Goal: Task Accomplishment & Management: Use online tool/utility

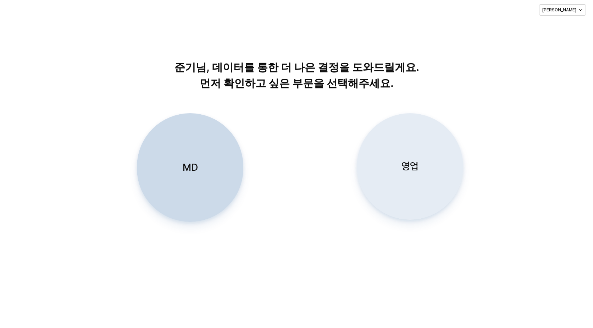
click at [423, 177] on div "영업" at bounding box center [410, 167] width 100 height 106
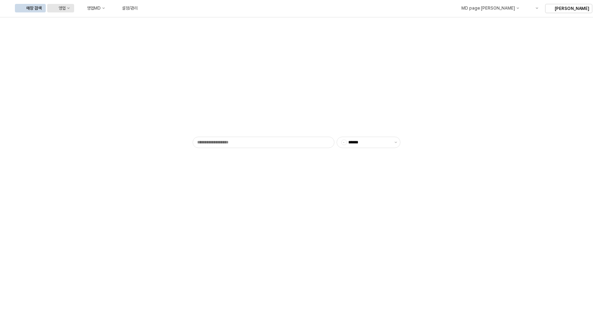
click at [66, 9] on div "영업" at bounding box center [62, 8] width 7 height 5
click at [134, 21] on div "목표매출 달성현황" at bounding box center [140, 21] width 38 height 6
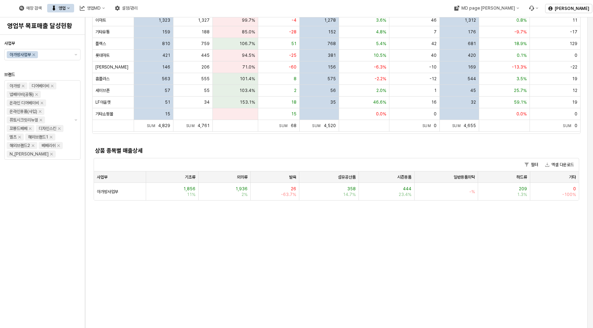
scroll to position [177, 0]
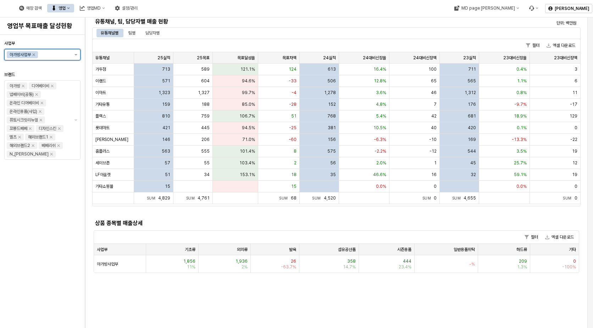
click at [77, 56] on button "제안 사항 표시" at bounding box center [76, 54] width 9 height 11
click at [66, 78] on div "디즈니사업부" at bounding box center [44, 81] width 56 height 6
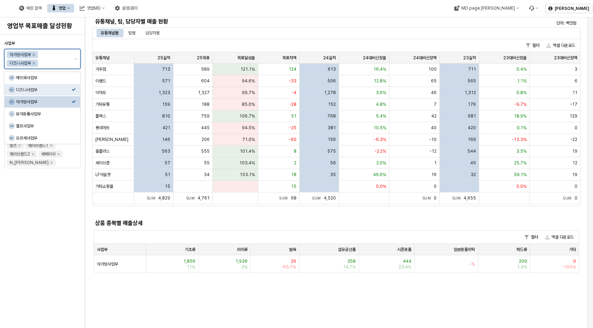
click at [70, 102] on div "아가방사업부" at bounding box center [44, 102] width 56 height 6
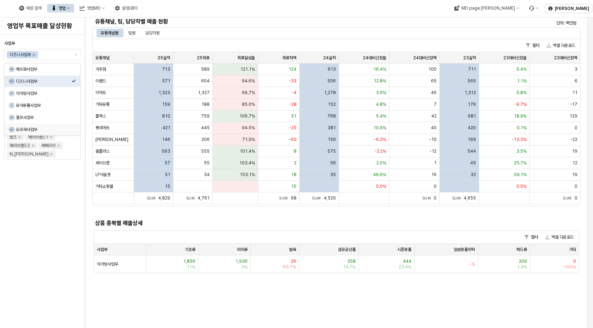
click at [39, 249] on div "사업부 디즈니사업부 브랜드 아가방 디어베이비 냅베이비(공통) 온라인 디어베이비 온라인용품(사입) 퓨토시크릿리뉴얼 꼬똥드베베 디자인스킨 엘츠 해…" at bounding box center [42, 181] width 76 height 287
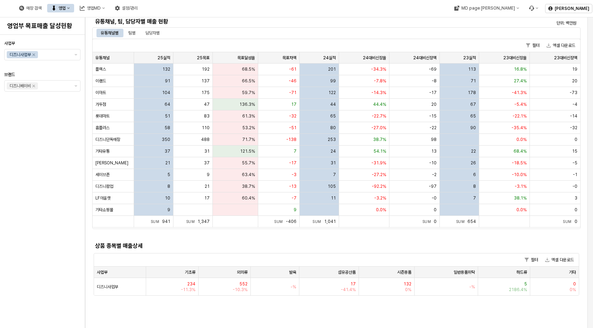
click at [249, 26] on div "유통채널, 팀, 담당자별 매출 현황" at bounding box center [275, 21] width 366 height 11
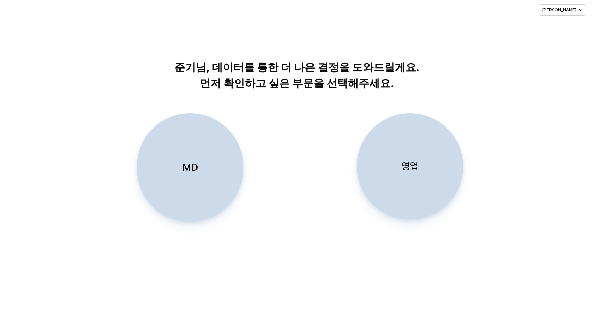
click at [425, 198] on div "영업" at bounding box center [410, 167] width 100 height 106
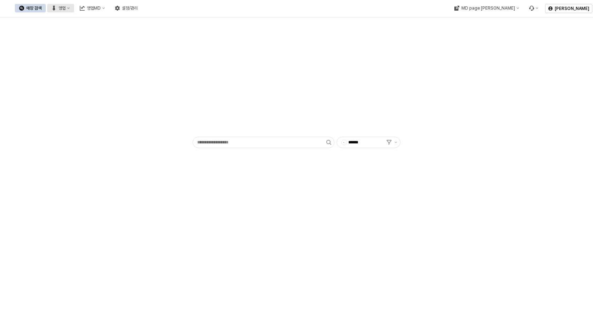
click at [74, 11] on button "영업" at bounding box center [60, 8] width 27 height 9
click at [140, 30] on div "매장상세 현황" at bounding box center [136, 33] width 43 height 7
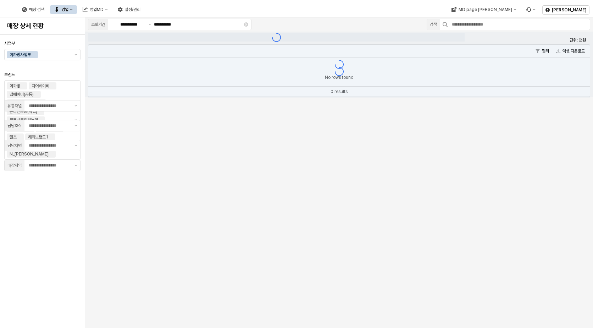
type input "**"
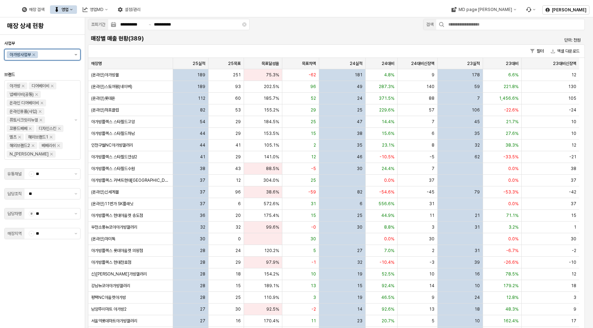
click at [76, 55] on icon "제안 사항 표시" at bounding box center [75, 54] width 3 height 1
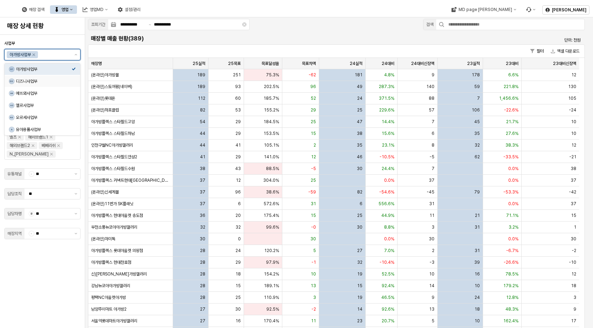
click at [66, 79] on div "디즈니사업부" at bounding box center [44, 81] width 56 height 6
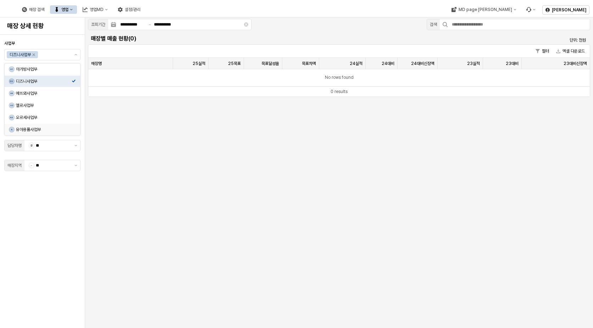
click at [58, 214] on div "사업부 디즈니사업부 브랜드 유통채널 - ** 담당조직 ** 담당자명 전 ** 매장지역 - **" at bounding box center [42, 181] width 76 height 287
click at [373, 30] on div "**********" at bounding box center [339, 56] width 508 height 79
click at [78, 85] on button "제안 사항 표시" at bounding box center [76, 86] width 9 height 11
click at [61, 99] on div "디즈니베이비" at bounding box center [44, 101] width 56 height 6
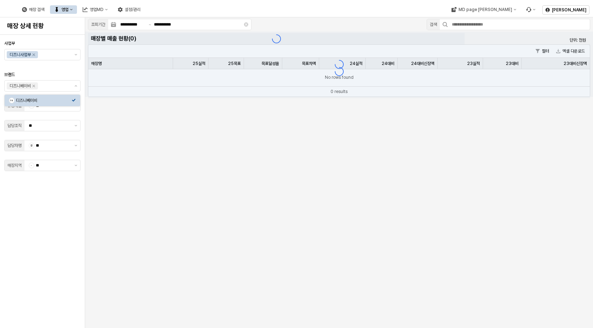
click at [32, 226] on div "사업부 디즈니사업부 브랜드 디즈니베이비 유통채널 - ** 담당조직 ** 담당자명 전 ** 매장지역 - **" at bounding box center [42, 181] width 76 height 287
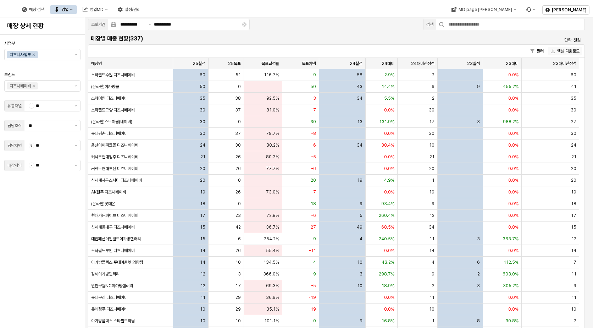
click at [564, 46] on div "필터 엑셀 다운로드" at bounding box center [336, 51] width 496 height 13
click at [563, 51] on button "엑셀 다운로드" at bounding box center [565, 51] width 34 height 9
